Goal: Navigation & Orientation: Find specific page/section

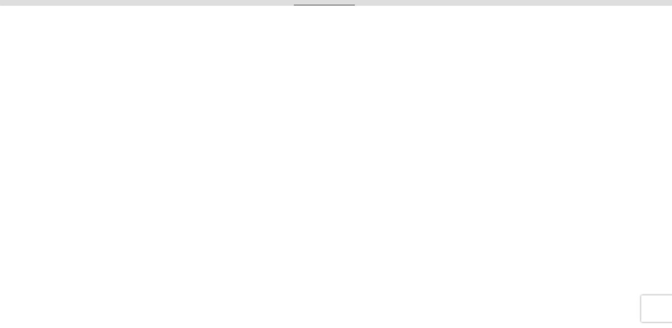
scroll to position [192, 0]
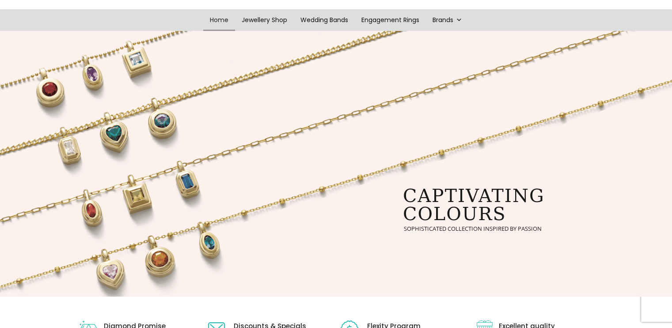
scroll to position [88, 0]
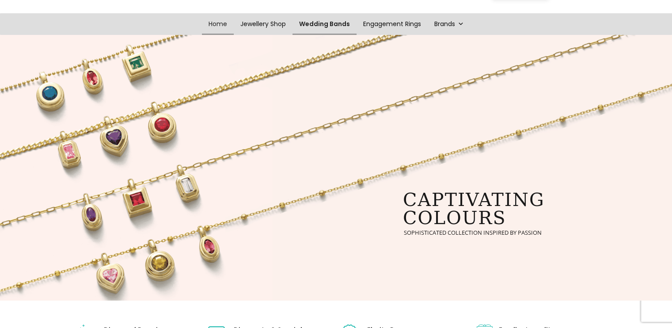
click at [336, 22] on link "Wedding Bands" at bounding box center [324, 24] width 64 height 22
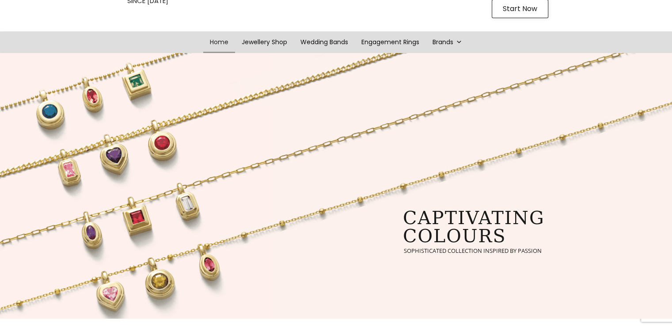
scroll to position [0, 0]
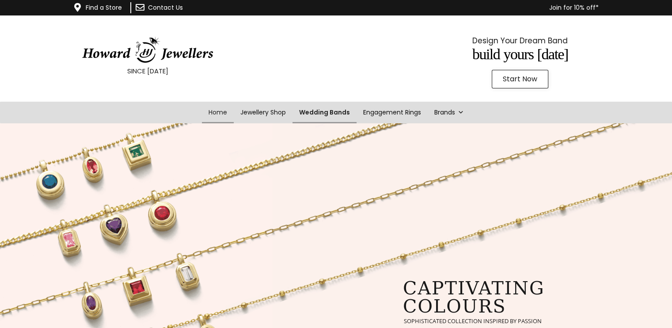
click at [313, 107] on link "Wedding Bands" at bounding box center [324, 113] width 64 height 22
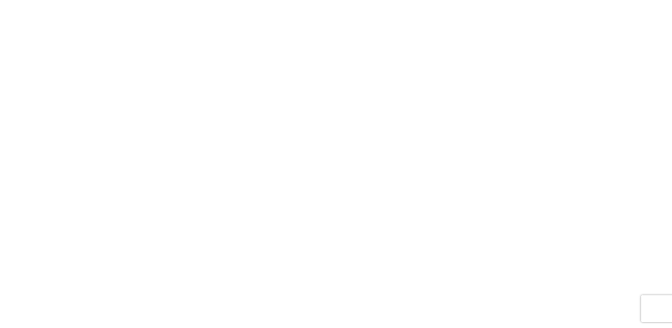
scroll to position [103, 0]
